Goal: Task Accomplishment & Management: Manage account settings

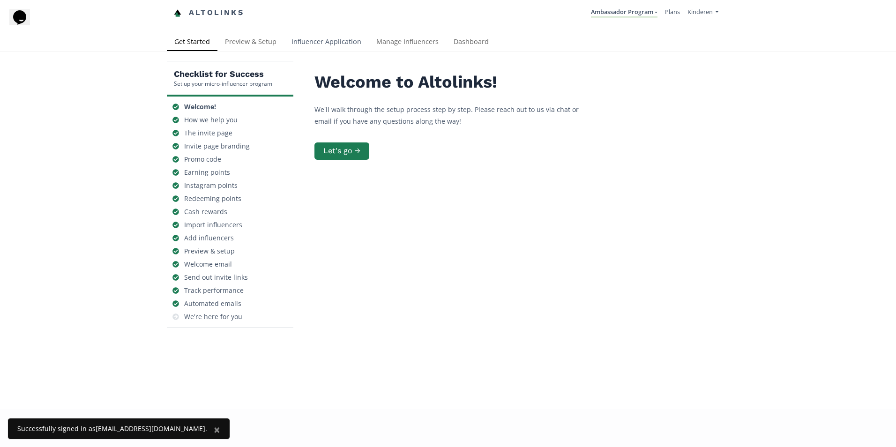
click at [337, 41] on link "Influencer Application" at bounding box center [326, 42] width 85 height 19
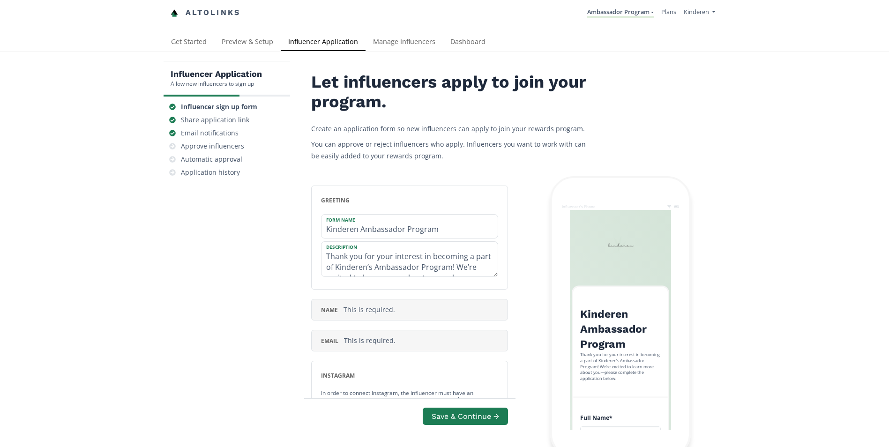
click at [384, 40] on link "Manage Influencers" at bounding box center [404, 42] width 77 height 19
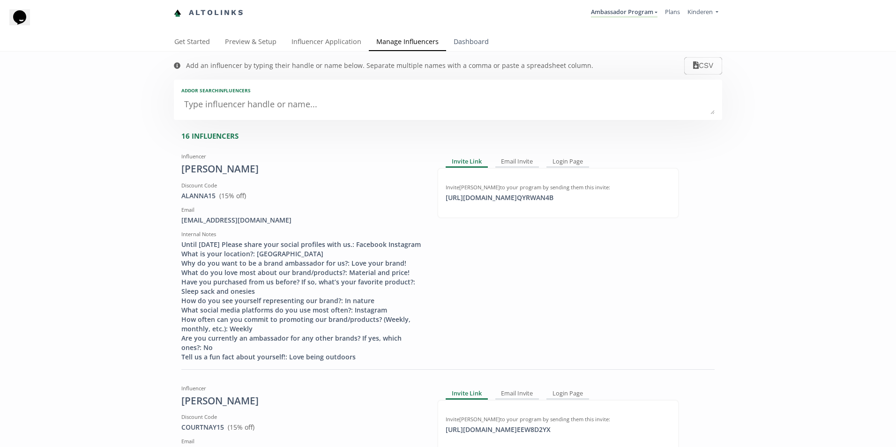
click at [467, 45] on link "Dashboard" at bounding box center [471, 42] width 50 height 19
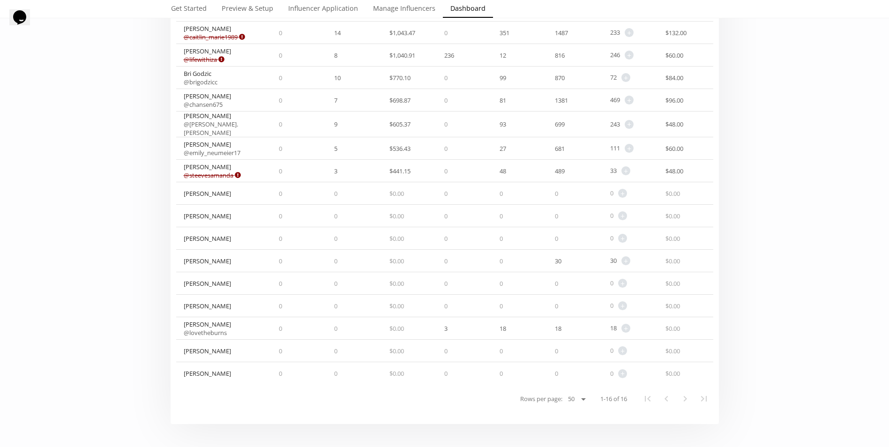
scroll to position [47, 0]
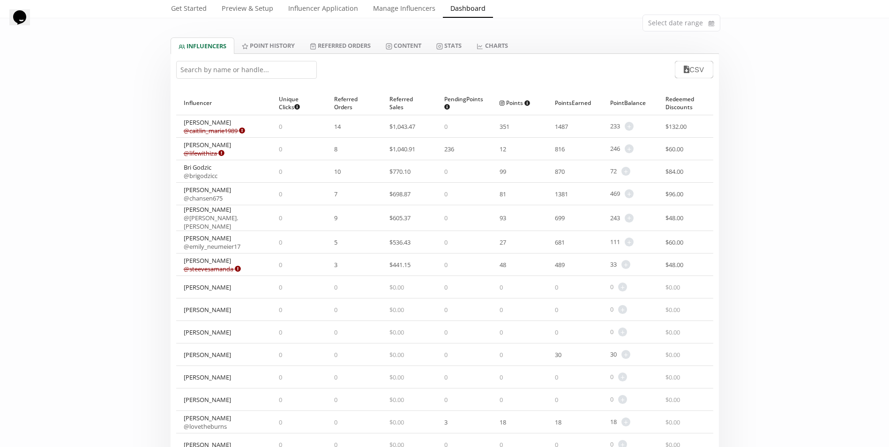
click at [684, 261] on span "$ 48.00" at bounding box center [675, 265] width 18 height 8
click at [209, 125] on div "Caitlin Gervais @ caitlin_marie1989 Expired or disconnected. Please ask influen…" at bounding box center [214, 126] width 61 height 17
click at [219, 65] on input "text" at bounding box center [246, 70] width 141 height 18
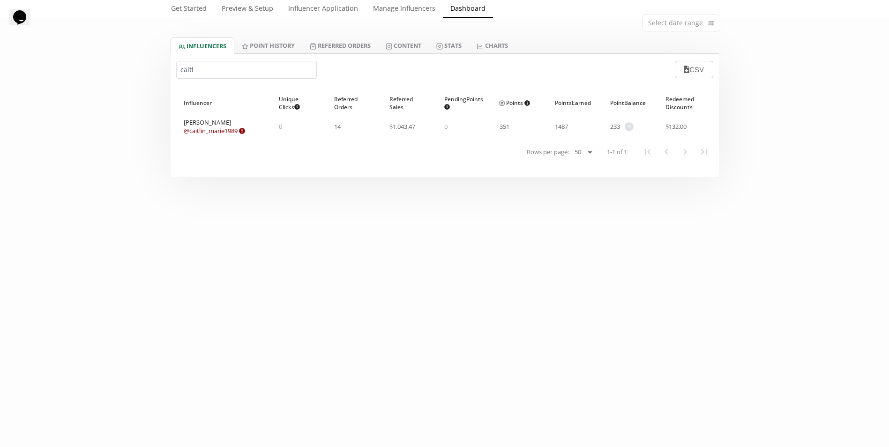
type input "caitl"
click at [469, 122] on div "0" at bounding box center [464, 126] width 55 height 23
click at [307, 44] on link "Referred Orders" at bounding box center [340, 46] width 76 height 16
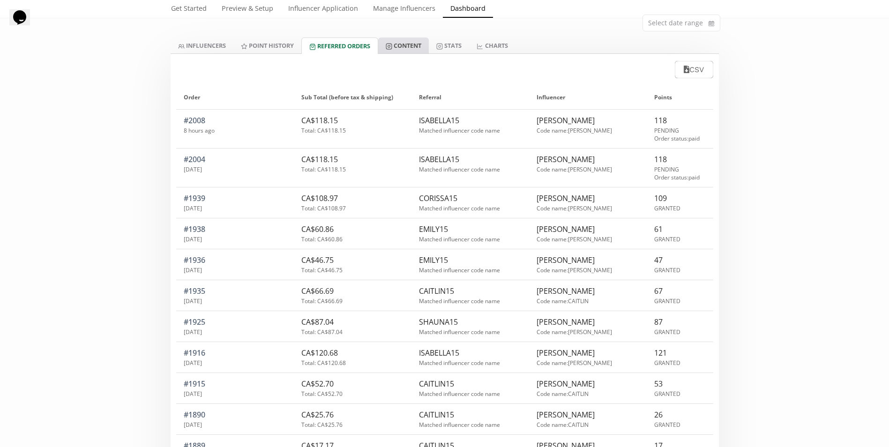
click at [390, 45] on icon at bounding box center [389, 46] width 7 height 7
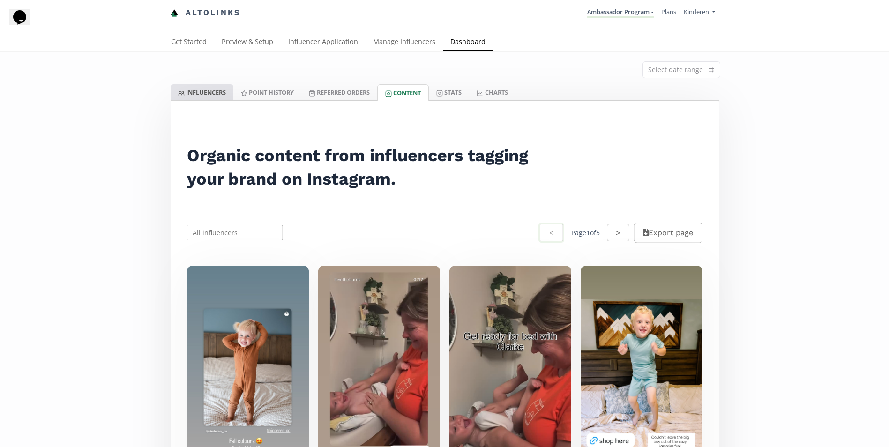
click at [199, 95] on link "INFLUENCERS" at bounding box center [202, 92] width 63 height 16
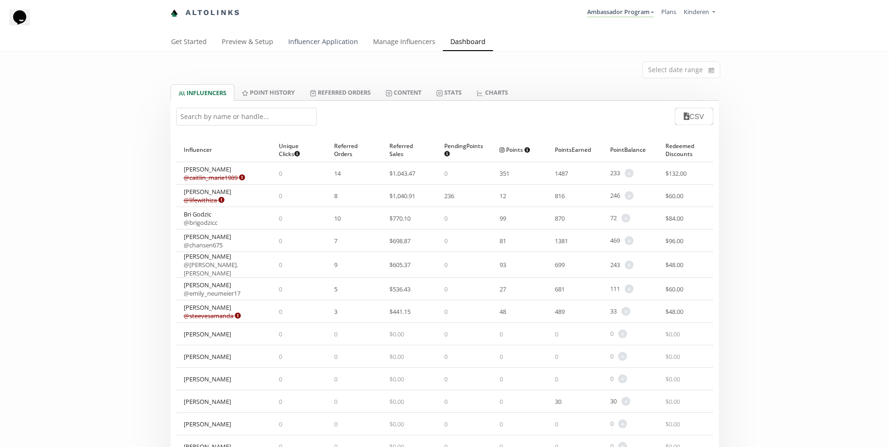
click at [331, 42] on link "Influencer Application" at bounding box center [323, 42] width 85 height 19
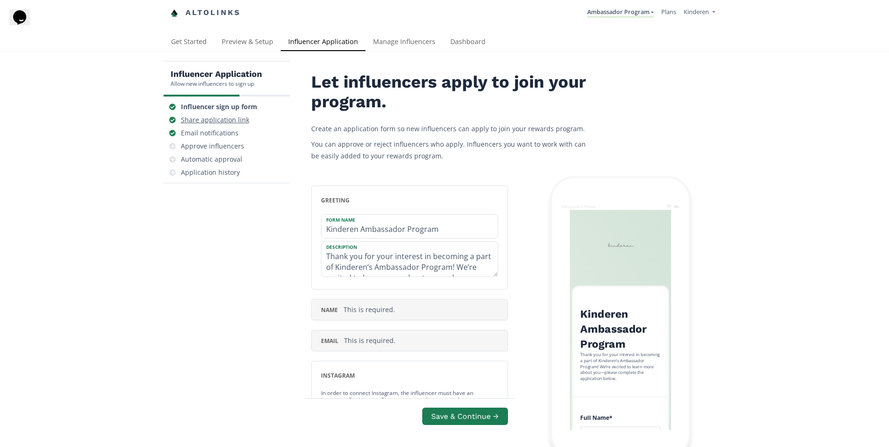
click at [226, 119] on div "Share application link" at bounding box center [215, 119] width 68 height 9
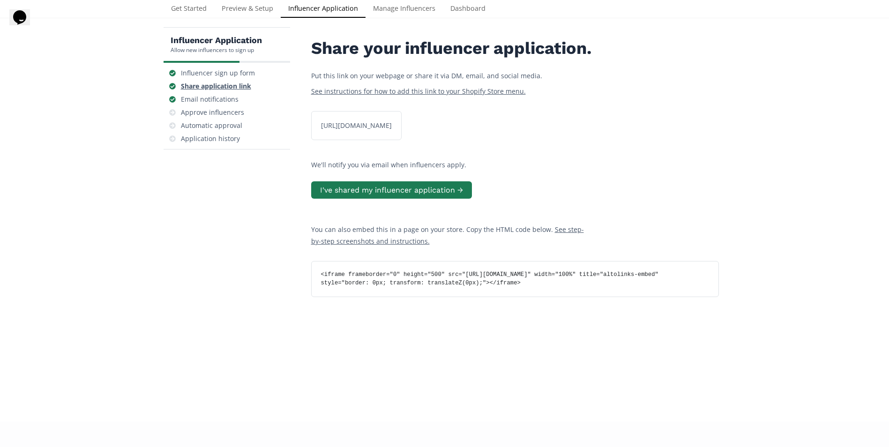
scroll to position [38, 0]
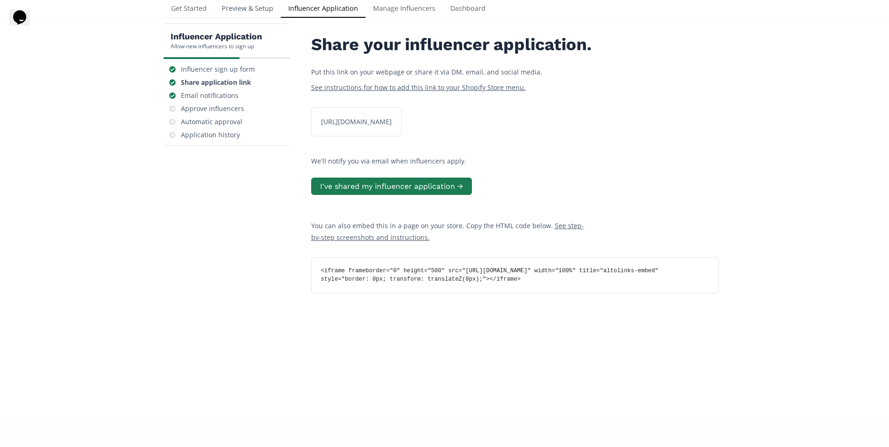
click at [254, 11] on link "Preview & Setup" at bounding box center [247, 9] width 67 height 19
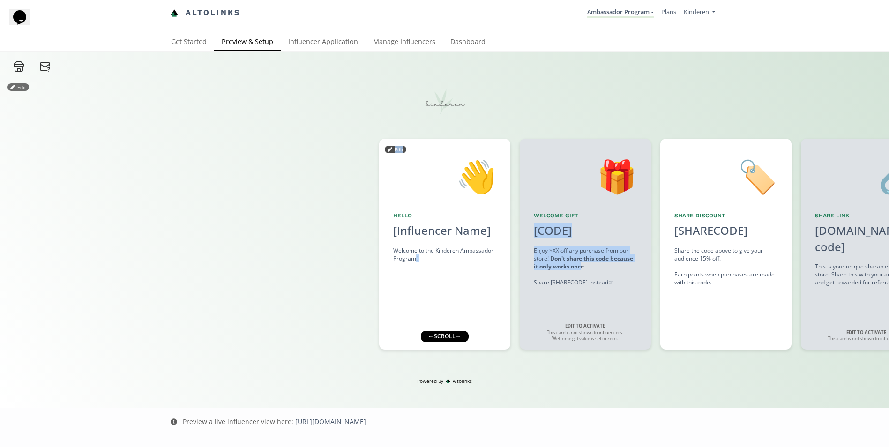
drag, startPoint x: 579, startPoint y: 269, endPoint x: 416, endPoint y: 269, distance: 163.2
click at [416, 269] on div "👋 Hello [Influencer Name] Welcome to the Kinderen Ambassador Program! Edit 🎁 We…" at bounding box center [444, 244] width 889 height 220
click at [582, 256] on strong "Don't share this code because it only works once." at bounding box center [583, 263] width 99 height 16
drag, startPoint x: 786, startPoint y: 349, endPoint x: 779, endPoint y: 350, distance: 7.1
click at [786, 350] on div "🏷️ Share Discount [SHARECODE] click to copy Share the code above to give your a…" at bounding box center [726, 244] width 131 height 211
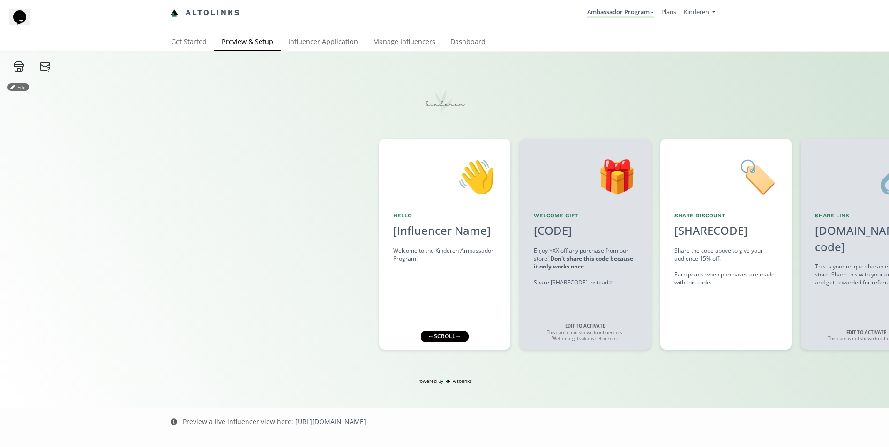
click at [465, 337] on div "← scroll →" at bounding box center [445, 336] width 48 height 11
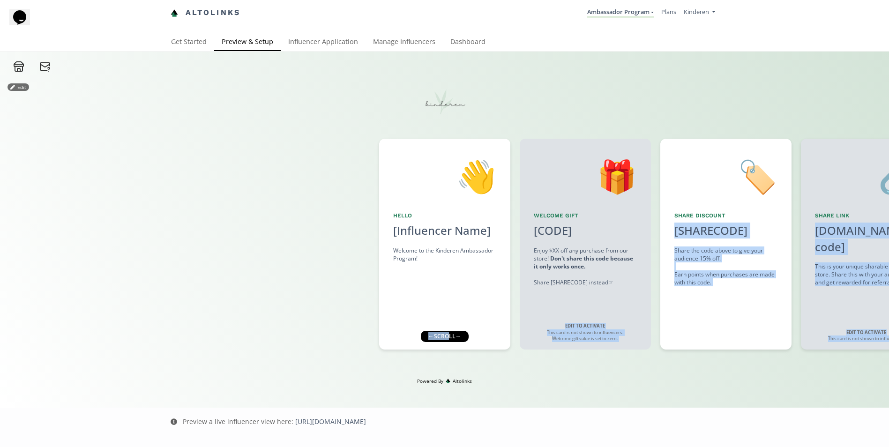
drag, startPoint x: 447, startPoint y: 337, endPoint x: 550, endPoint y: 326, distance: 103.2
click at [550, 326] on div "Edit 👋 Hello [Influencer Name] Welcome to the Kinderen Ambassador Program! Edit…" at bounding box center [444, 225] width 889 height 306
drag, startPoint x: 593, startPoint y: 303, endPoint x: 898, endPoint y: 263, distance: 307.8
click at [889, 263] on html "Altolinks Ambassador Program Ambassador Program Create another program" at bounding box center [444, 223] width 889 height 447
click at [813, 263] on div "🔗 Share Link alto.to/[code] click to copy This is your unique sharable link to …" at bounding box center [866, 244] width 131 height 211
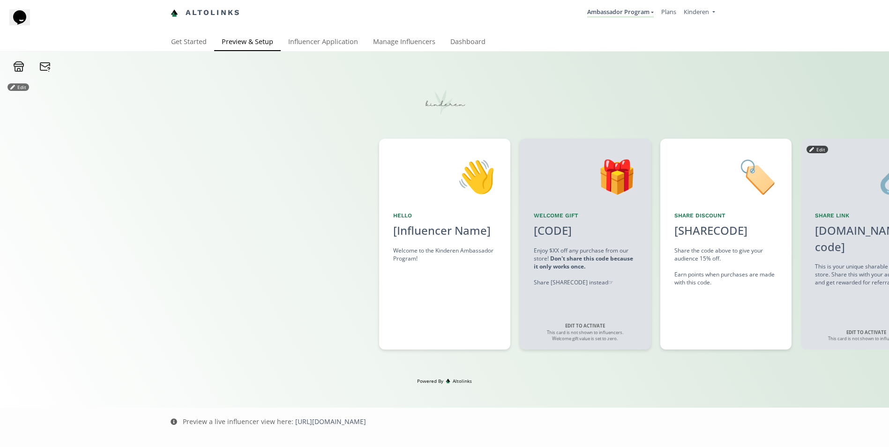
click at [856, 263] on div "This is your unique sharable link to our store. Share this with your audience a…" at bounding box center [866, 275] width 103 height 24
click at [742, 294] on div "🏷️ Share Discount [SHARECODE] click to copy Share the code above to give your a…" at bounding box center [726, 244] width 131 height 211
click at [813, 118] on div "Edit 👋 Hello [Influencer Name] Welcome to the Kinderen Ambassador Program! Edit…" at bounding box center [444, 225] width 889 height 306
click at [880, 263] on div "This is your unique sharable link to our store. Share this with your audience a…" at bounding box center [866, 275] width 103 height 24
click at [881, 263] on div "This is your unique sharable link to our store. Share this with your audience a…" at bounding box center [866, 275] width 103 height 24
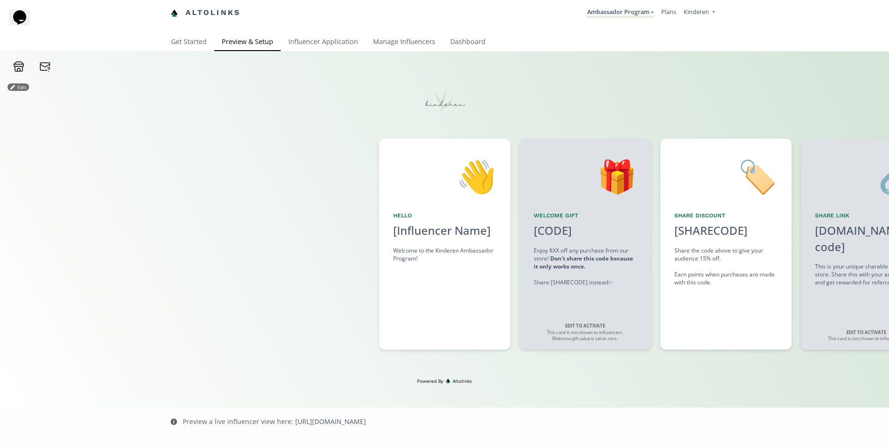
click at [459, 360] on div "Edit 👋 Hello [Influencer Name] Welcome to the Kinderen Ambassador Program! Edit…" at bounding box center [444, 225] width 889 height 306
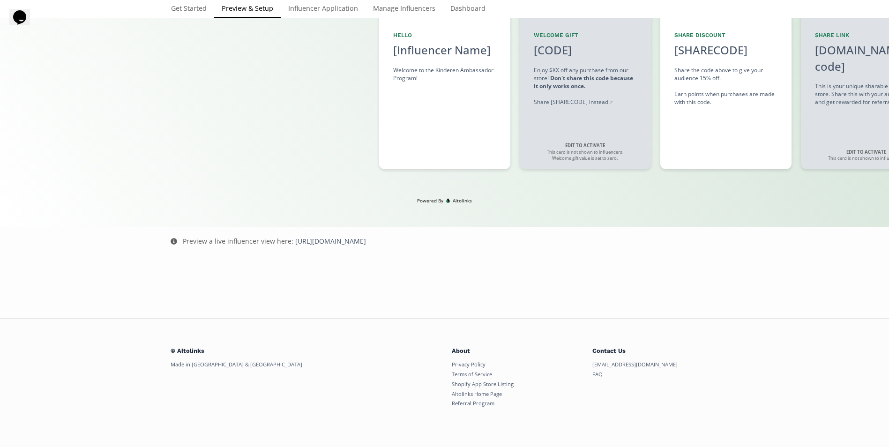
scroll to position [87, 0]
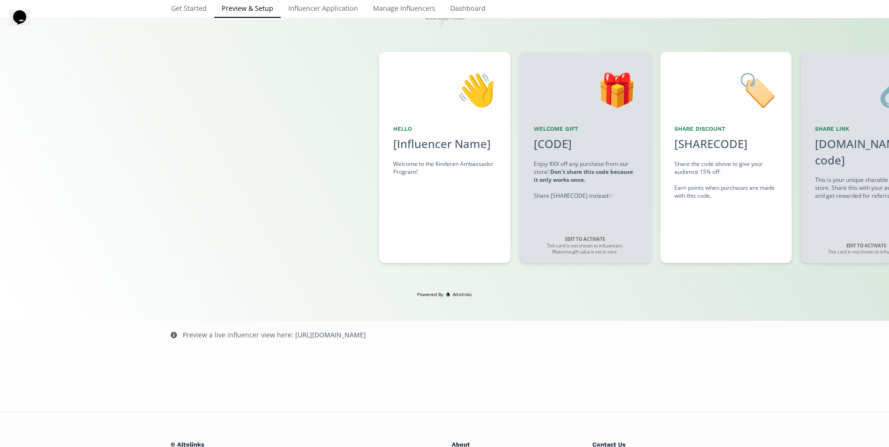
drag, startPoint x: 450, startPoint y: 337, endPoint x: 308, endPoint y: 340, distance: 141.6
click at [308, 340] on div "Preview a live influencer view here: https://app.altolinks.com/program/R6yaHNCg" at bounding box center [444, 335] width 567 height 28
drag, startPoint x: 308, startPoint y: 340, endPoint x: 337, endPoint y: 333, distance: 29.5
click at [337, 333] on link "https://app.altolinks.com/program/R6yaHNCg" at bounding box center [330, 335] width 71 height 9
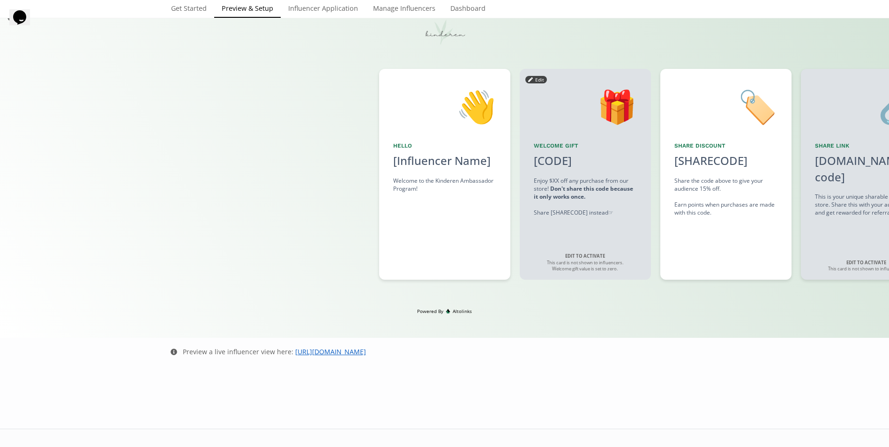
scroll to position [0, 0]
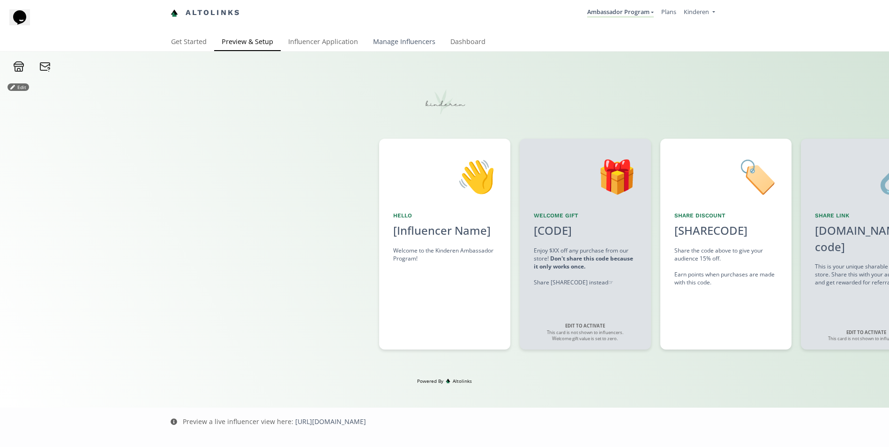
click at [390, 38] on link "Manage Influencers" at bounding box center [404, 42] width 77 height 19
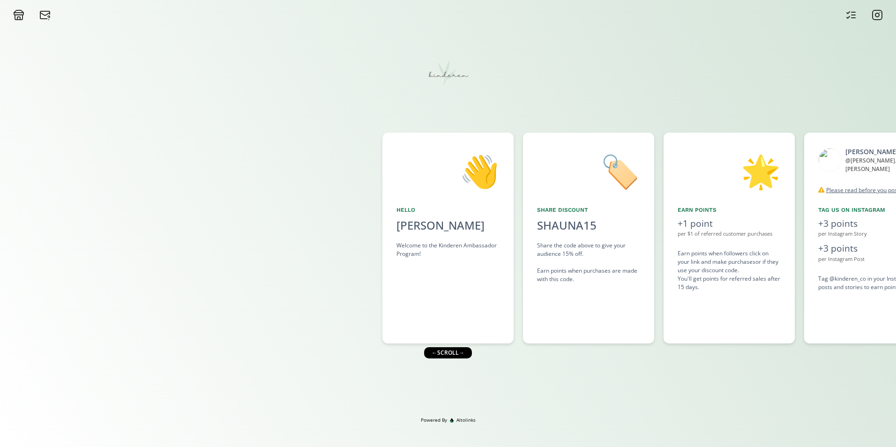
click at [458, 354] on div "← scroll →" at bounding box center [448, 352] width 48 height 11
click at [464, 354] on div "← scroll →" at bounding box center [448, 352] width 48 height 11
drag, startPoint x: 448, startPoint y: 353, endPoint x: 475, endPoint y: 353, distance: 26.3
click at [472, 353] on div "← scroll →" at bounding box center [448, 352] width 48 height 11
drag, startPoint x: 475, startPoint y: 353, endPoint x: 446, endPoint y: 354, distance: 28.1
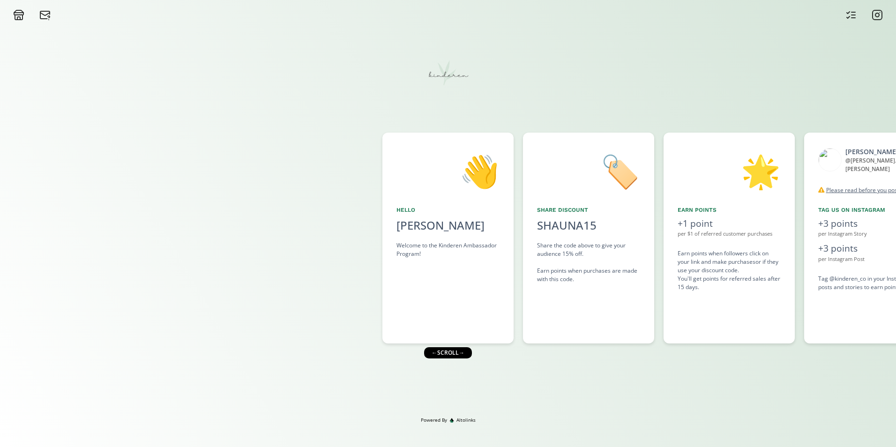
click at [446, 354] on div "← scroll →" at bounding box center [448, 352] width 48 height 11
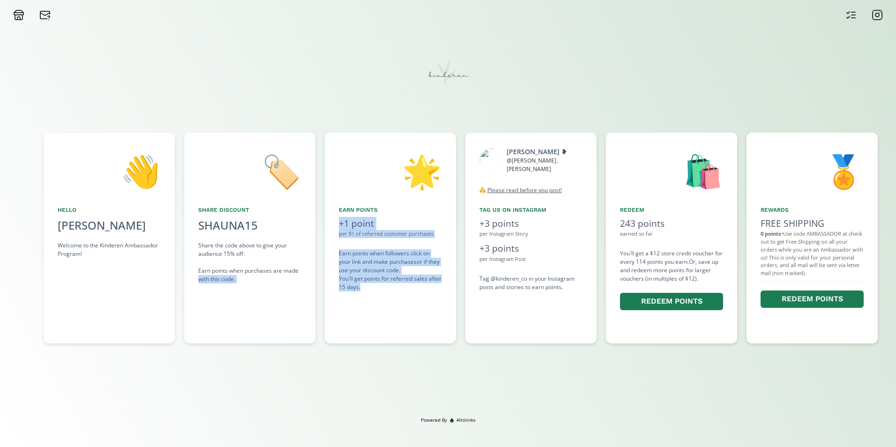
drag, startPoint x: 446, startPoint y: 354, endPoint x: 416, endPoint y: 338, distance: 33.8
click at [416, 338] on div "👋 Hello Shauna Thomas Welcome to the Kinderen Ambassador Program! 🏷️ Share Disc…" at bounding box center [448, 238] width 896 height 220
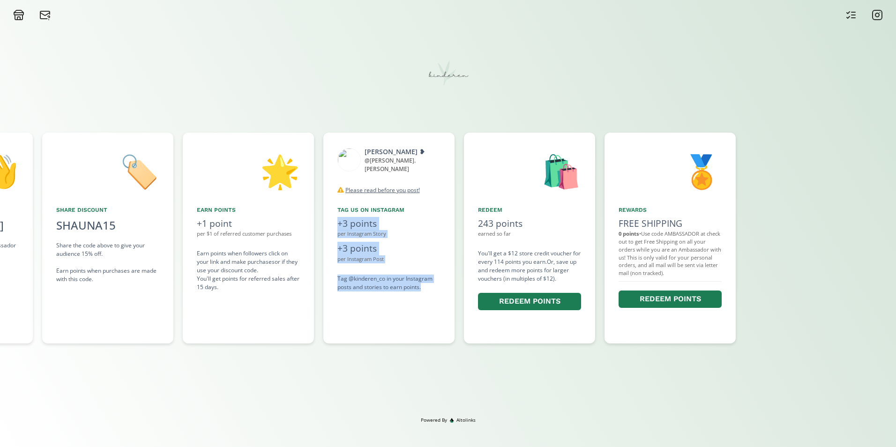
scroll to position [0, 485]
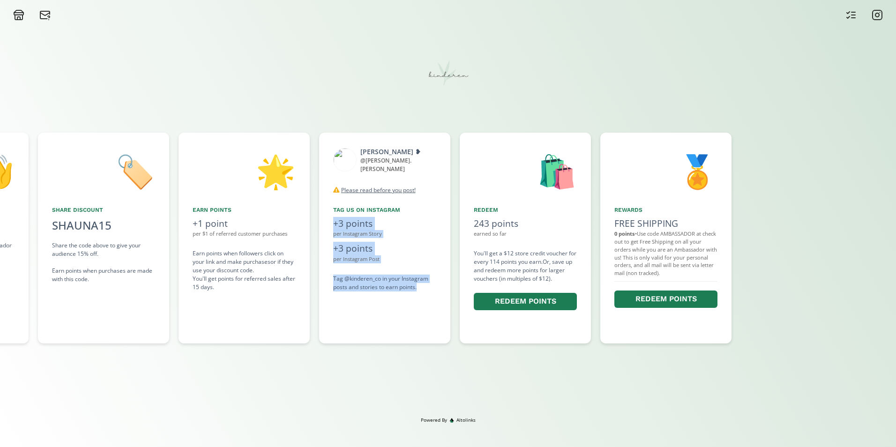
drag, startPoint x: 416, startPoint y: 338, endPoint x: 452, endPoint y: 341, distance: 35.3
click at [452, 341] on div "shauna sulzle ❥ @ shauna.sulzle disconnect Please read before you post! For bot…" at bounding box center [389, 238] width 141 height 211
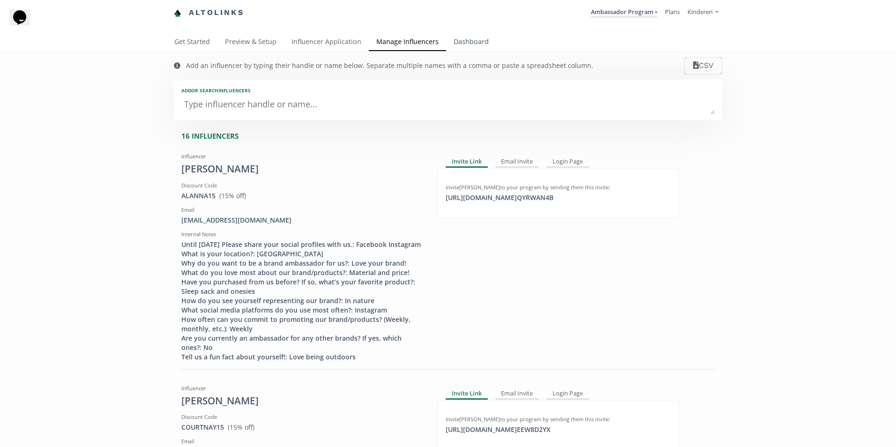
click at [470, 42] on link "Dashboard" at bounding box center [471, 42] width 50 height 19
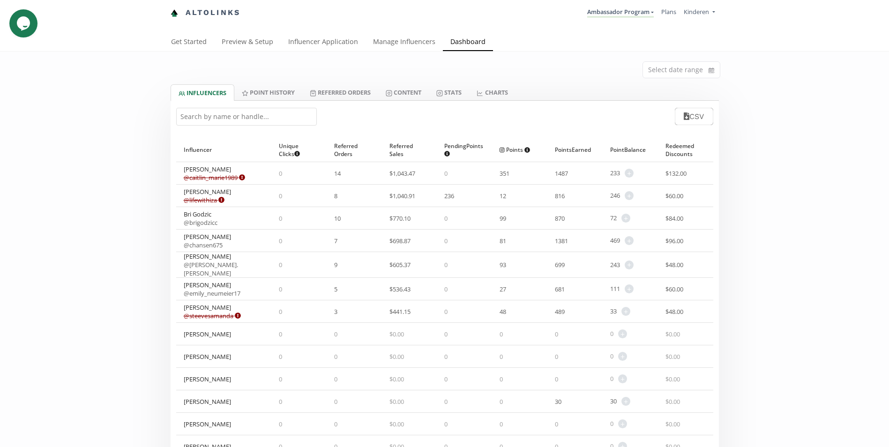
click at [679, 173] on span "$ 132.00" at bounding box center [676, 173] width 21 height 8
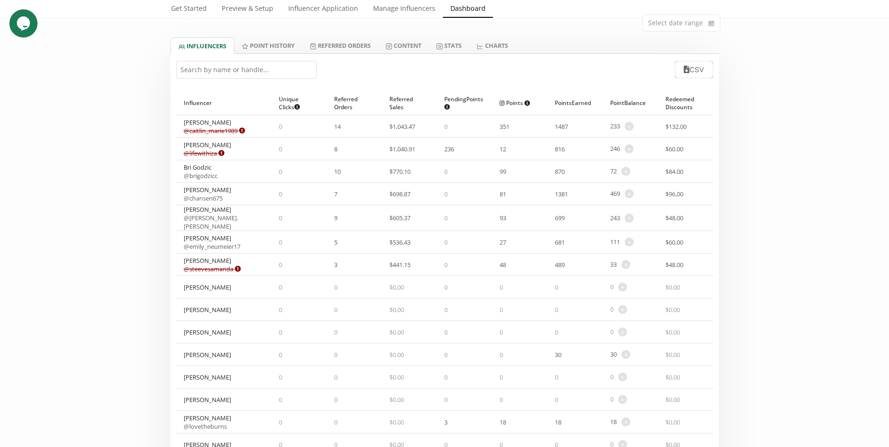
scroll to position [94, 0]
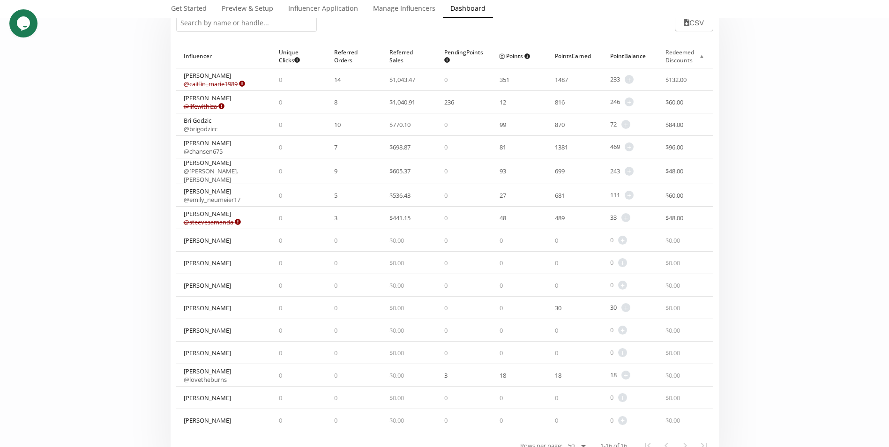
click at [701, 55] on span "▲" at bounding box center [703, 56] width 8 height 10
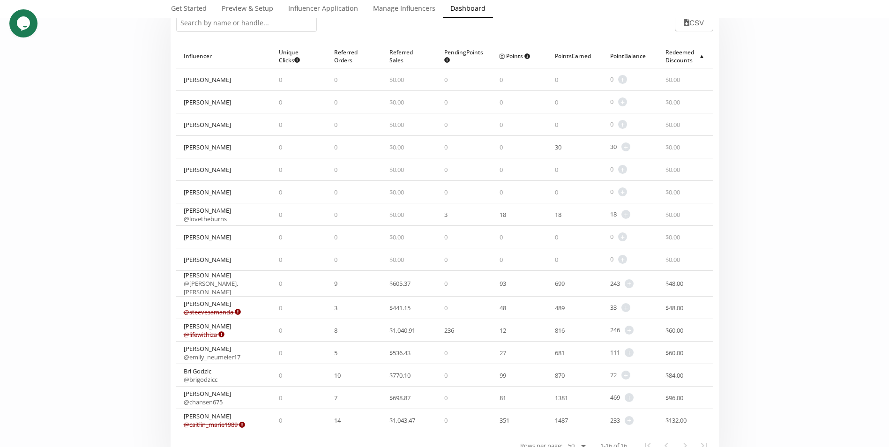
click at [701, 55] on span "▲" at bounding box center [703, 56] width 8 height 10
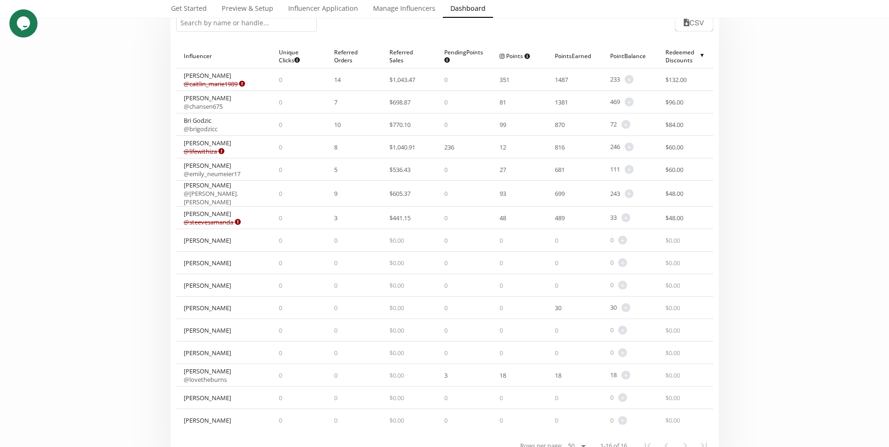
click at [701, 55] on span "▲" at bounding box center [703, 56] width 8 height 10
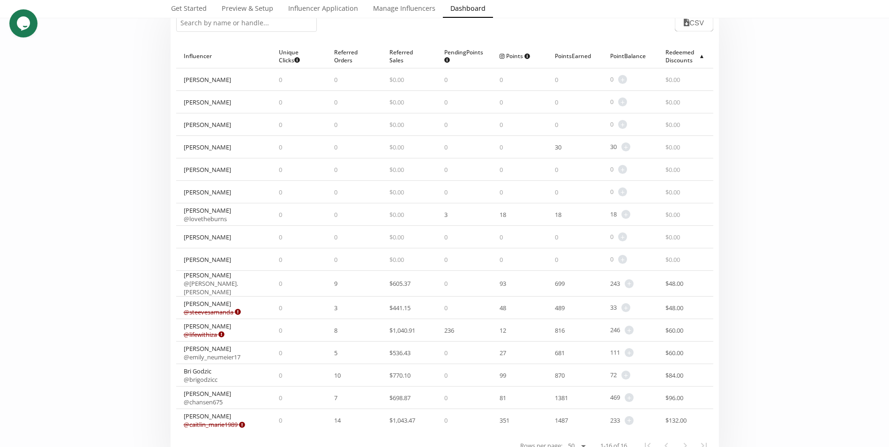
click at [701, 55] on span "▲" at bounding box center [703, 56] width 8 height 10
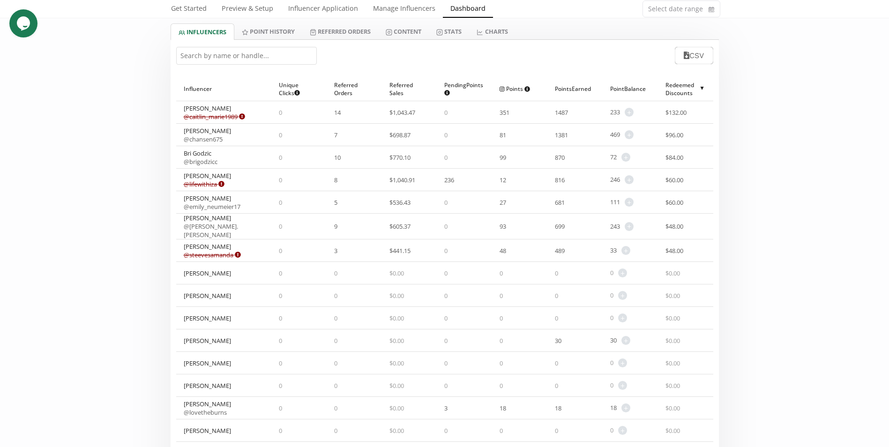
scroll to position [0, 0]
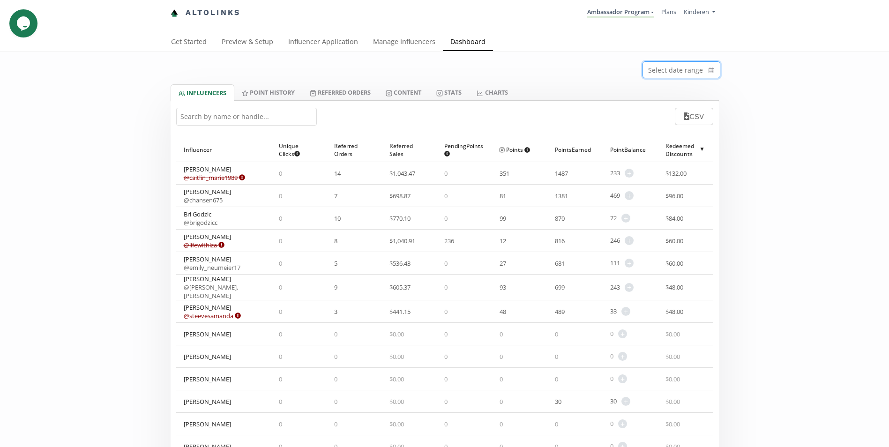
click at [677, 68] on input at bounding box center [681, 70] width 77 height 16
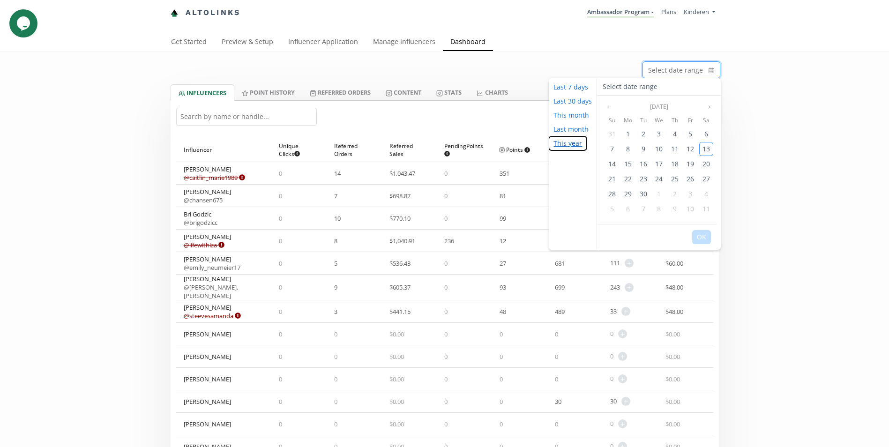
click at [568, 145] on button "This year" at bounding box center [568, 143] width 38 height 14
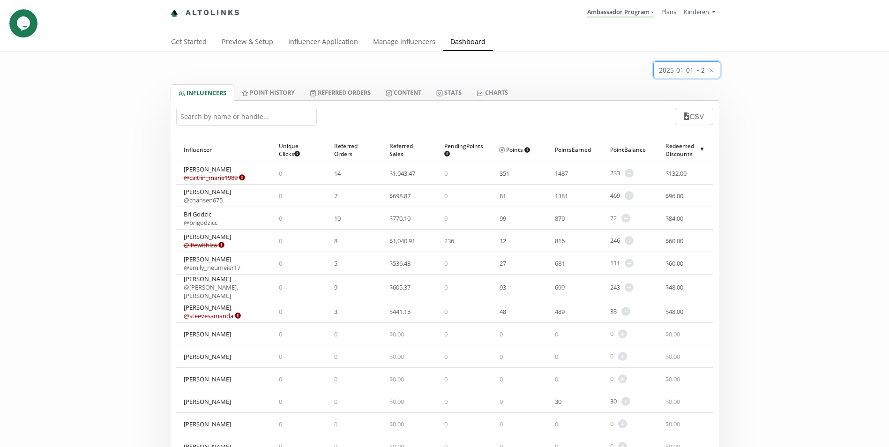
click at [663, 75] on input at bounding box center [687, 70] width 66 height 16
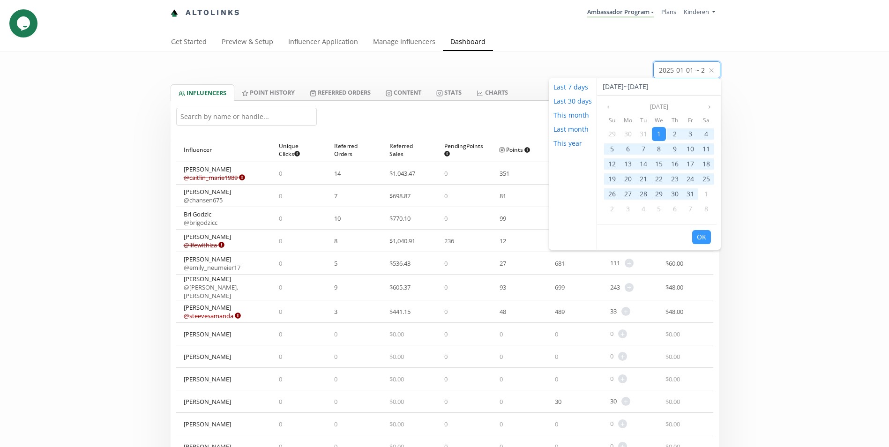
click at [622, 87] on div "2025-01-01 ~ 2025-09-13" at bounding box center [659, 86] width 124 height 17
click at [618, 85] on div "2025-01-01 ~ 2025-09-13" at bounding box center [659, 86] width 124 height 17
click at [611, 87] on div "2025-01-01 ~ 2025-09-13" at bounding box center [659, 86] width 124 height 17
drag, startPoint x: 611, startPoint y: 87, endPoint x: 609, endPoint y: 104, distance: 17.0
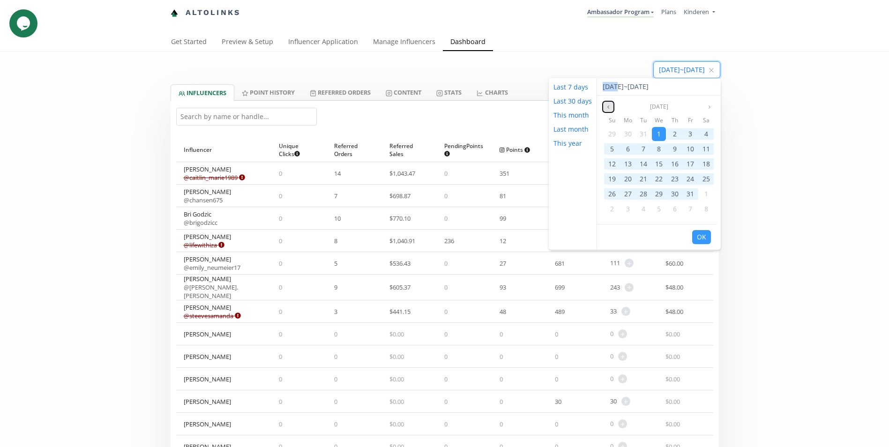
click at [609, 104] on button "Previous month" at bounding box center [608, 106] width 11 height 11
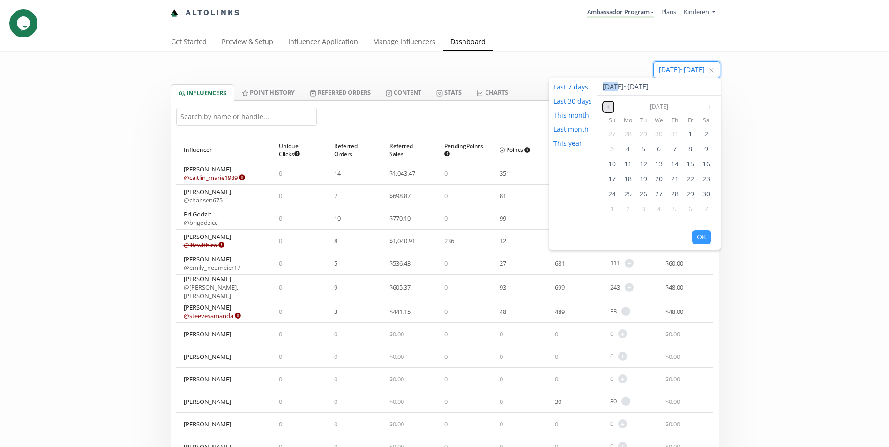
click at [609, 104] on button "Previous month" at bounding box center [608, 106] width 11 height 11
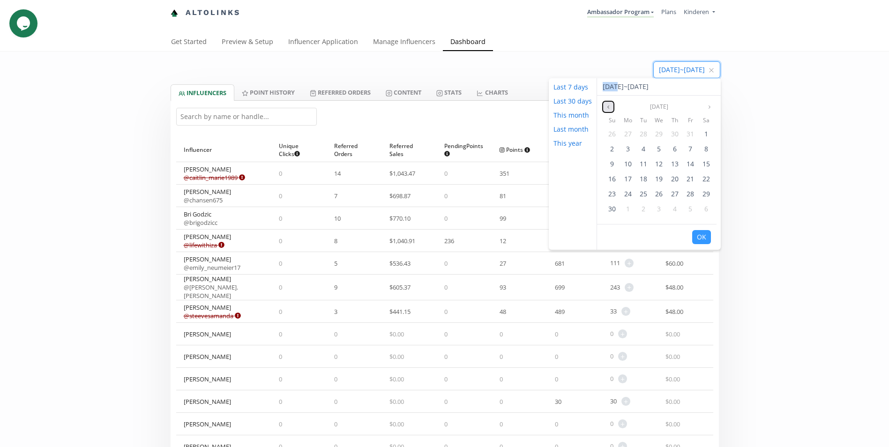
click at [609, 104] on button "Previous month" at bounding box center [608, 106] width 11 height 11
click at [609, 105] on icon "angle left" at bounding box center [609, 107] width 6 height 6
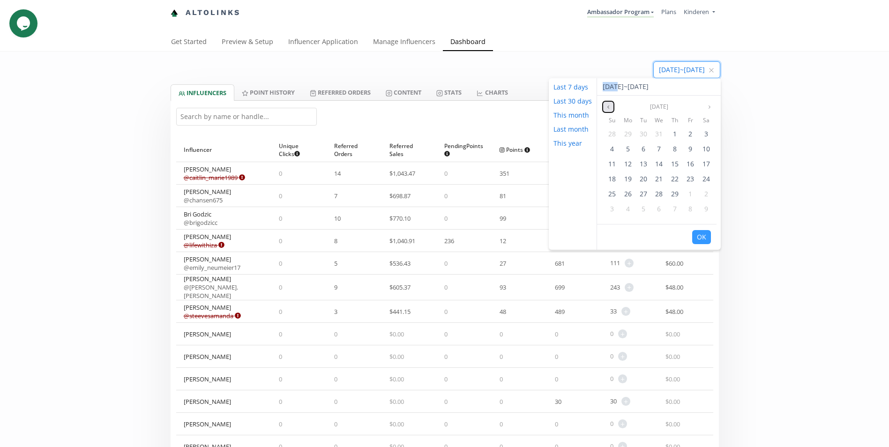
click at [609, 105] on icon "angle left" at bounding box center [609, 107] width 6 height 6
click at [692, 133] on span "1" at bounding box center [691, 133] width 4 height 9
click at [707, 108] on icon "angle right" at bounding box center [710, 107] width 6 height 6
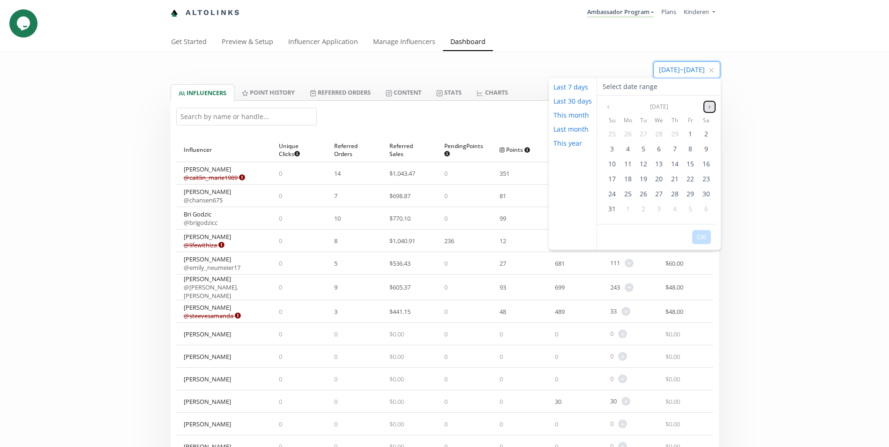
click at [707, 108] on icon "angle right" at bounding box center [710, 107] width 6 height 6
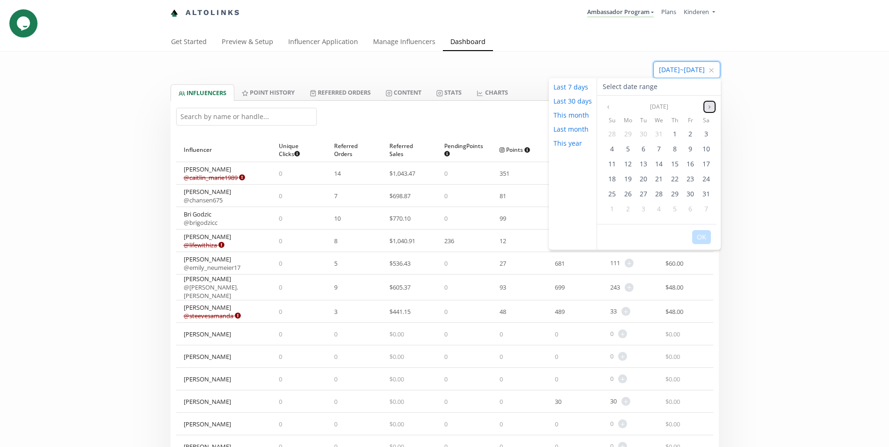
click at [707, 108] on icon "angle right" at bounding box center [710, 107] width 6 height 6
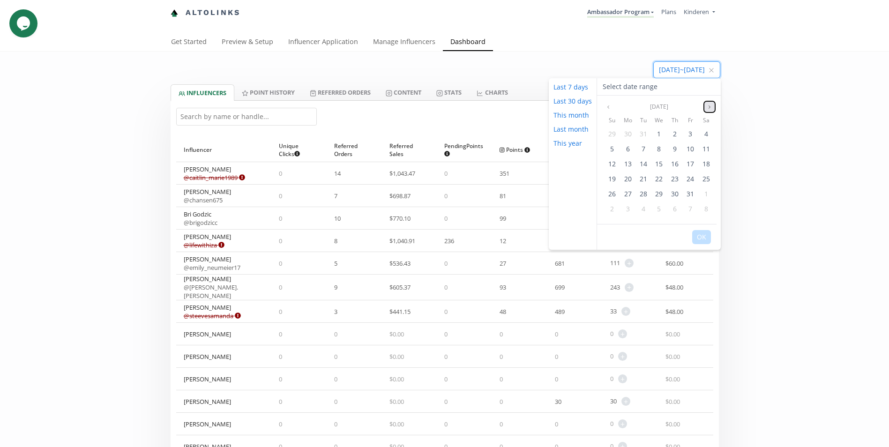
click at [707, 108] on icon "angle right" at bounding box center [710, 107] width 6 height 6
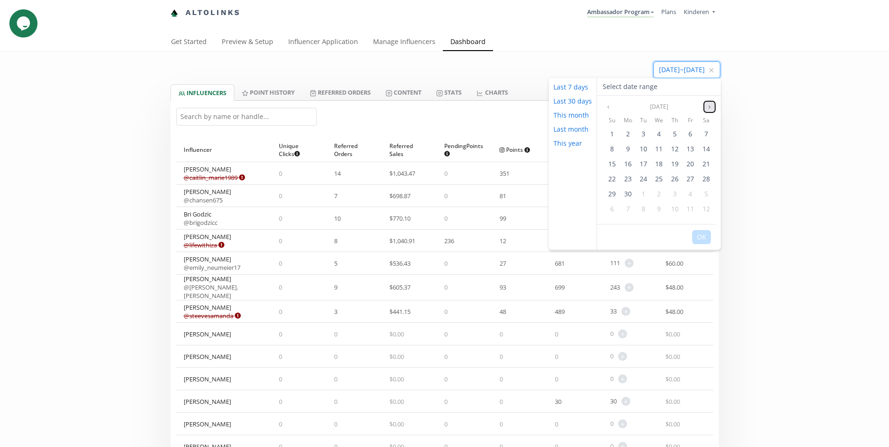
click at [707, 108] on icon "angle right" at bounding box center [710, 107] width 6 height 6
click at [710, 149] on div "13" at bounding box center [707, 149] width 14 height 14
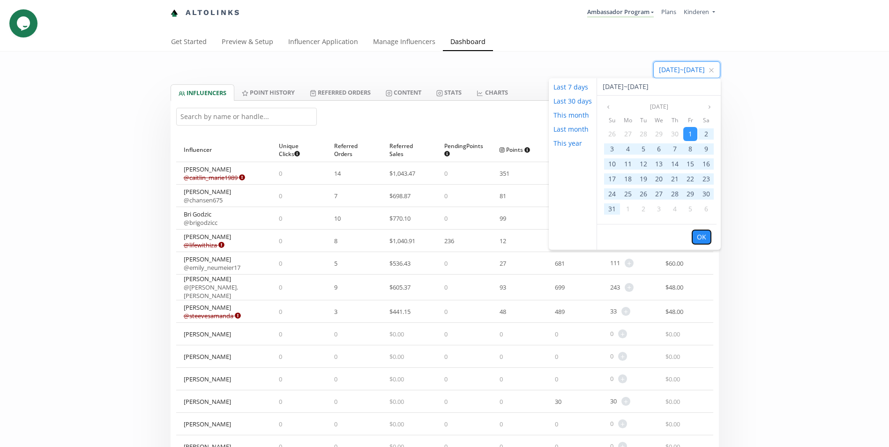
click at [702, 232] on button "OK" at bounding box center [702, 237] width 19 height 14
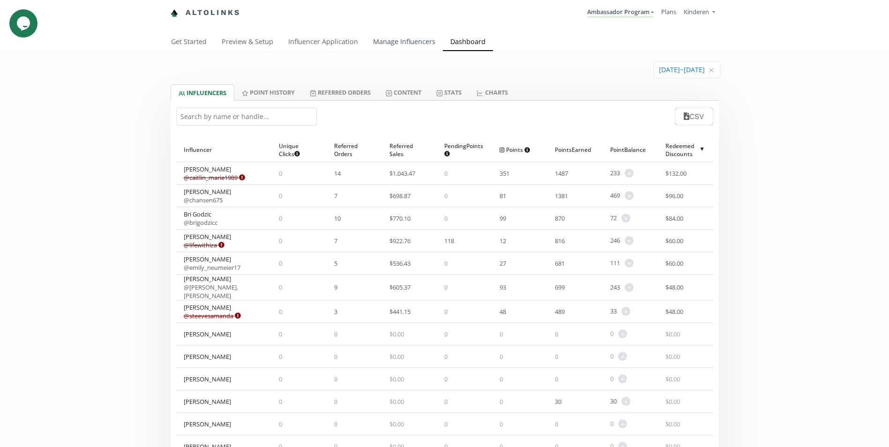
click at [422, 43] on link "Manage Influencers" at bounding box center [404, 42] width 77 height 19
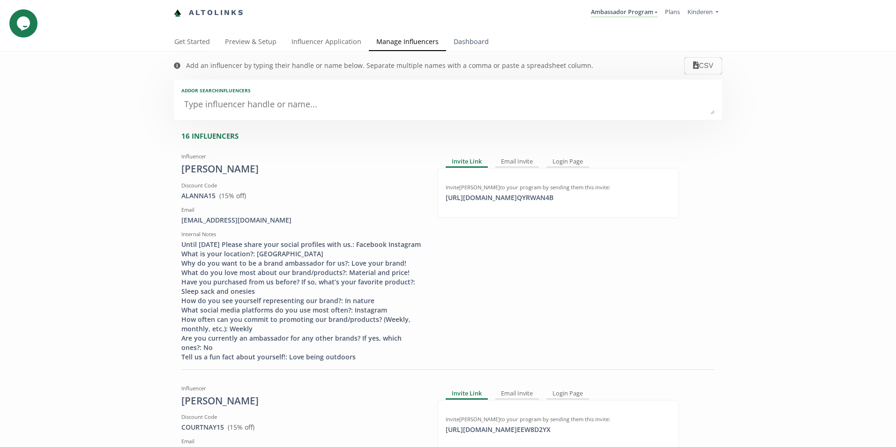
click at [453, 40] on link "Dashboard" at bounding box center [471, 42] width 50 height 19
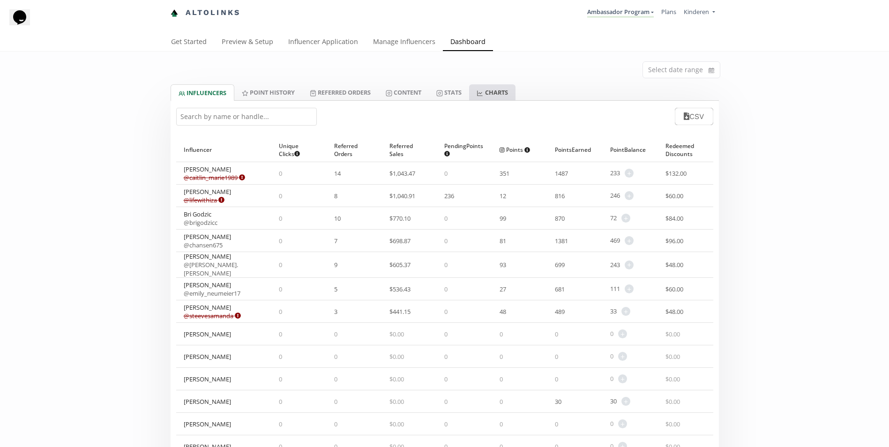
click at [495, 92] on link "CHARTS" at bounding box center [492, 92] width 46 height 16
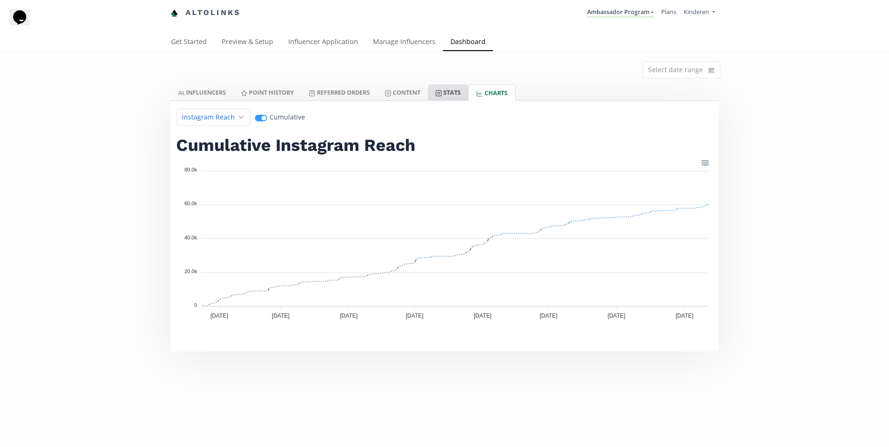
click at [464, 92] on link "Stats" at bounding box center [448, 92] width 40 height 16
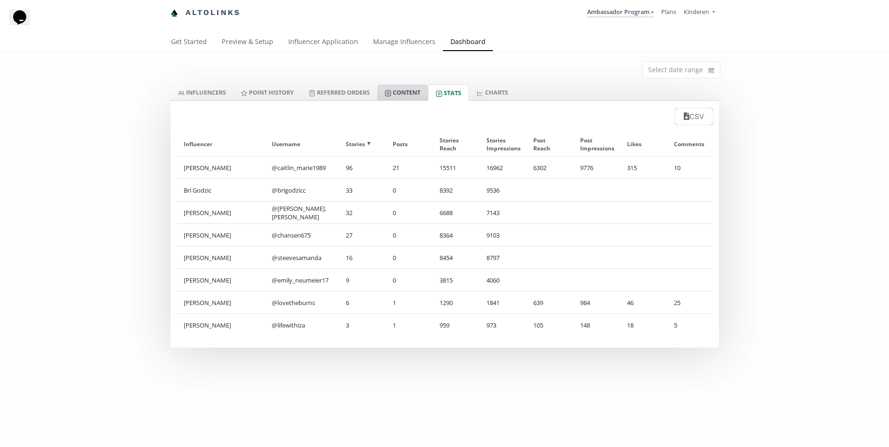
click at [411, 92] on link "Content" at bounding box center [402, 92] width 51 height 16
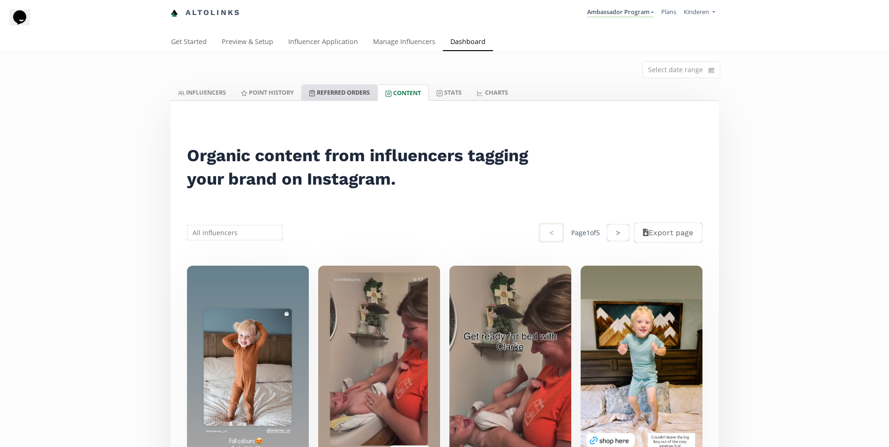
click at [341, 95] on link "Referred Orders" at bounding box center [339, 92] width 76 height 16
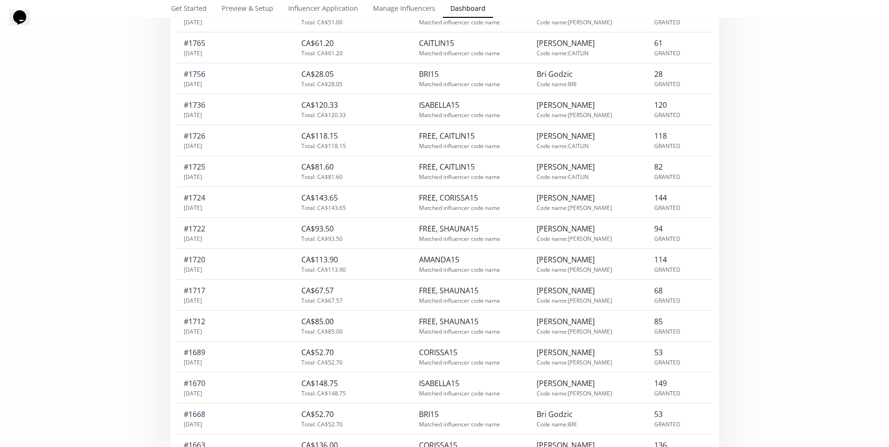
scroll to position [1172, 0]
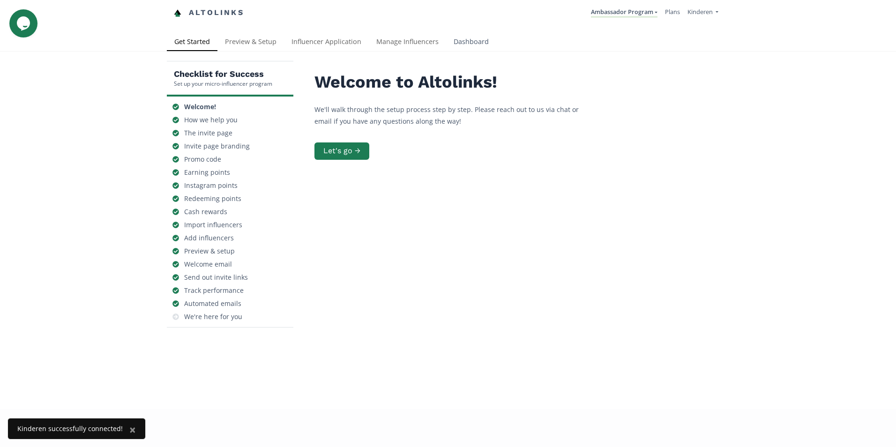
click at [447, 43] on link "Dashboard" at bounding box center [471, 42] width 50 height 19
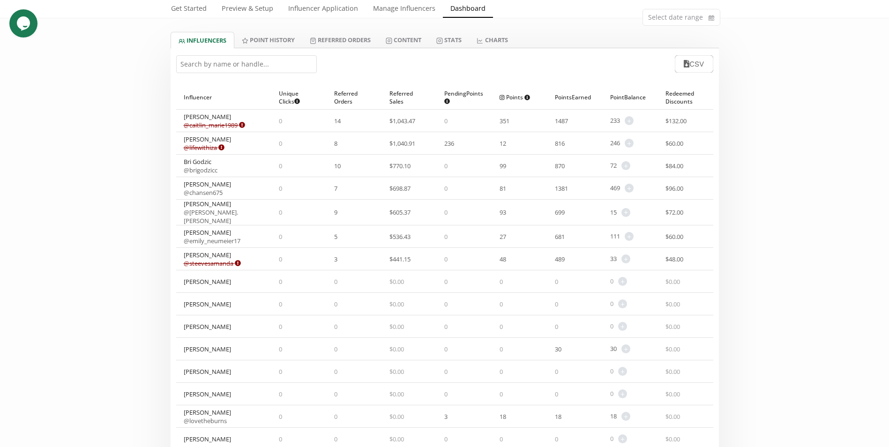
scroll to position [47, 0]
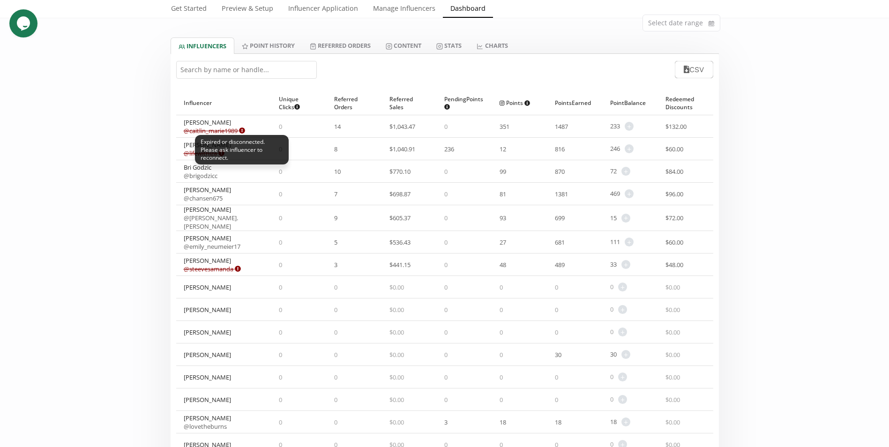
click at [242, 128] on icon at bounding box center [242, 131] width 6 height 6
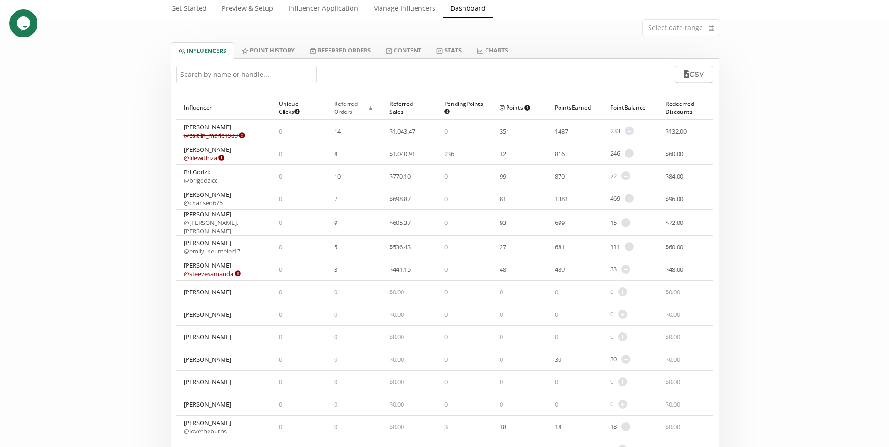
scroll to position [0, 0]
